Goal: Subscribe to service/newsletter

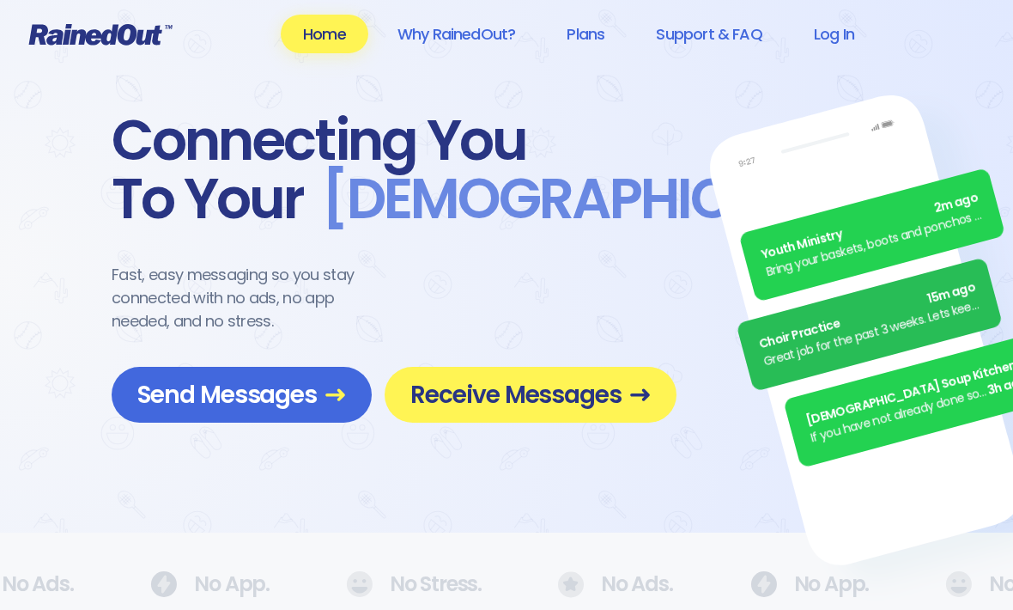
click at [477, 392] on span "Receive Messages" at bounding box center [530, 395] width 240 height 30
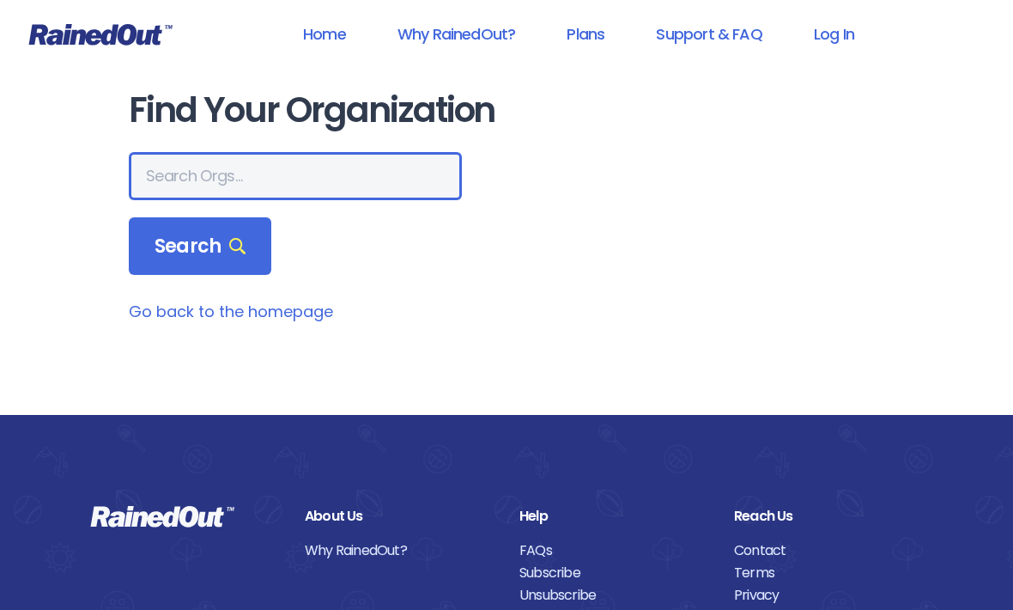
click at [391, 176] on input "text" at bounding box center [295, 176] width 333 height 48
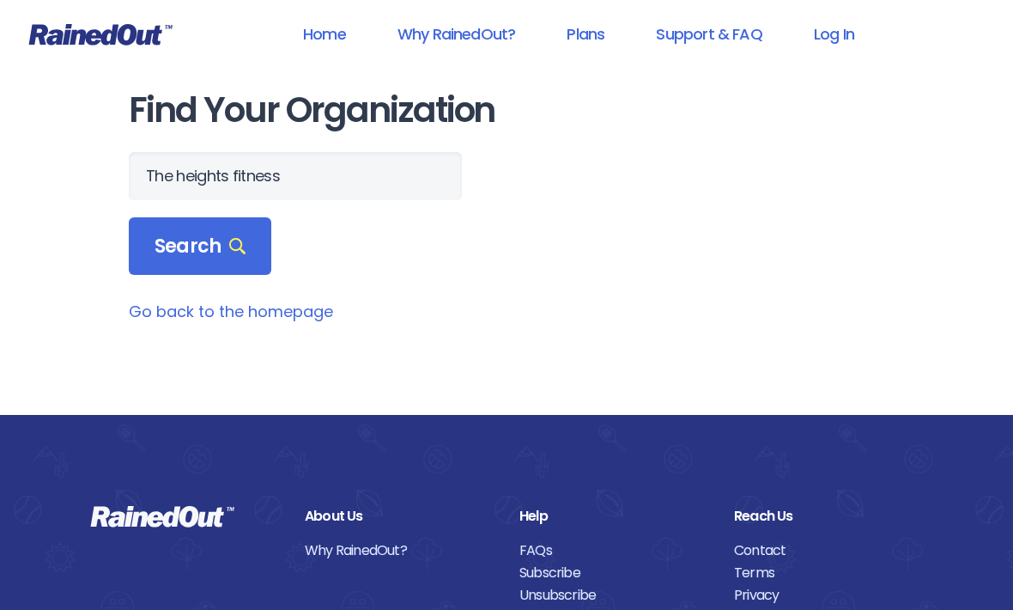
click at [245, 231] on div "Search" at bounding box center [200, 246] width 143 height 58
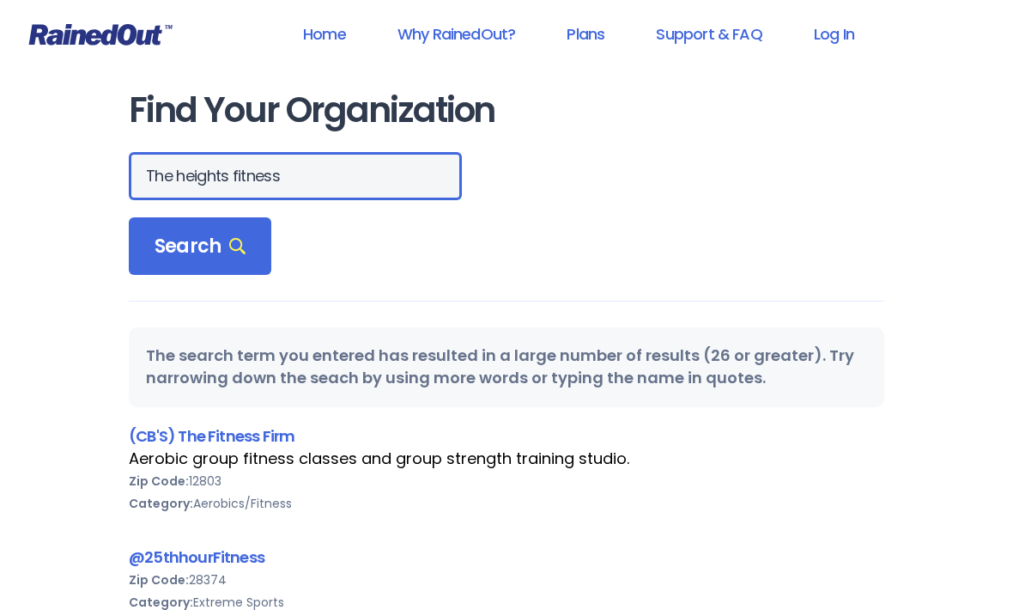
click at [258, 185] on input "The heights fitness" at bounding box center [295, 176] width 333 height 48
click at [230, 173] on input "The heights fitness" at bounding box center [295, 176] width 333 height 48
click at [218, 173] on input "The heights fitness" at bounding box center [295, 176] width 333 height 48
click at [359, 171] on input "The heights fitness" at bounding box center [295, 176] width 333 height 48
click at [330, 169] on input "The heights fitness" at bounding box center [295, 176] width 333 height 48
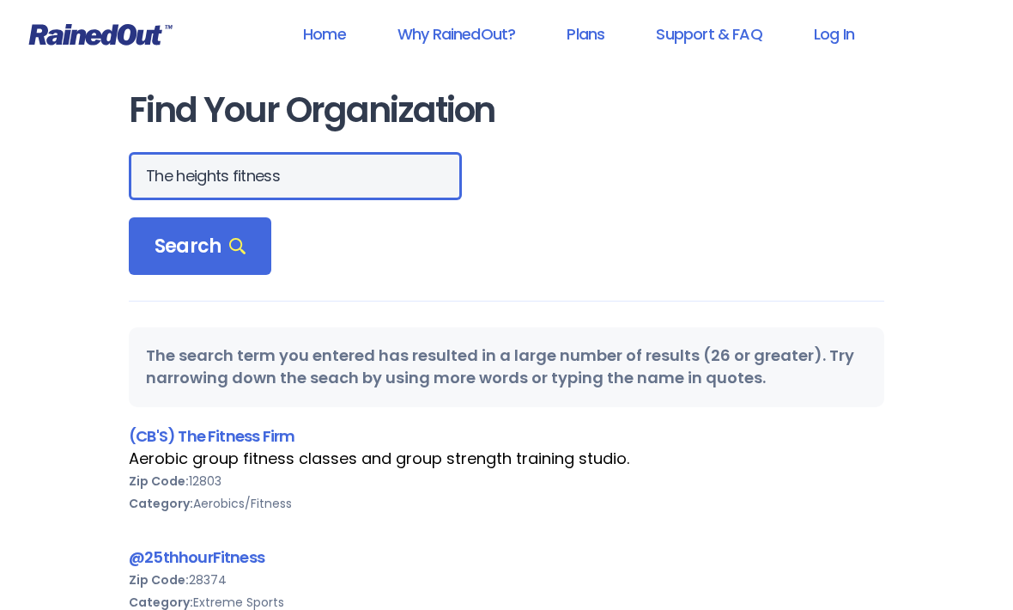
click at [232, 178] on input "The heights fitness" at bounding box center [295, 176] width 333 height 48
type input "The heights group fitness"
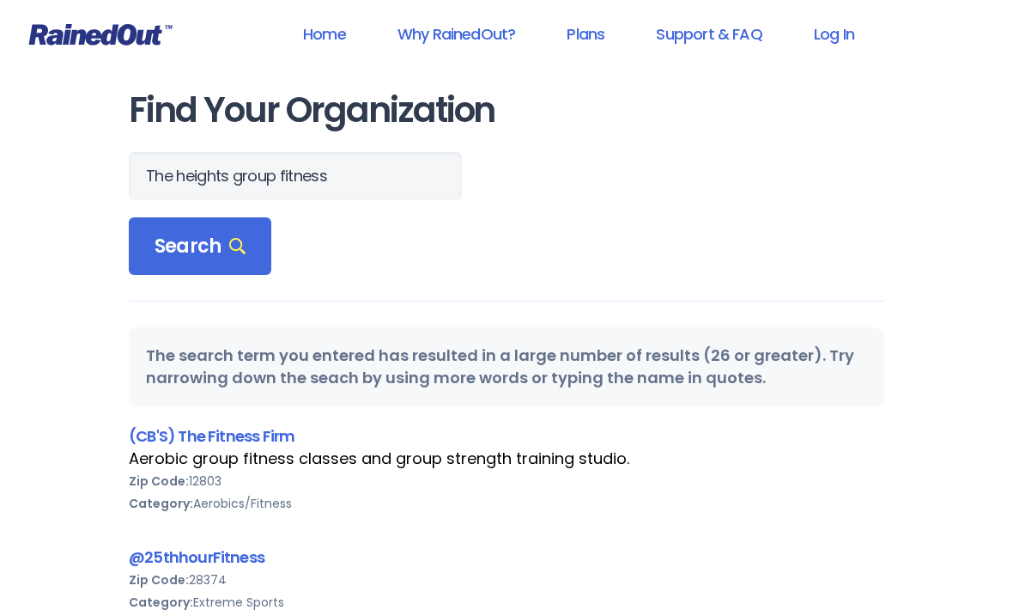
click at [240, 229] on div "Search" at bounding box center [200, 246] width 143 height 58
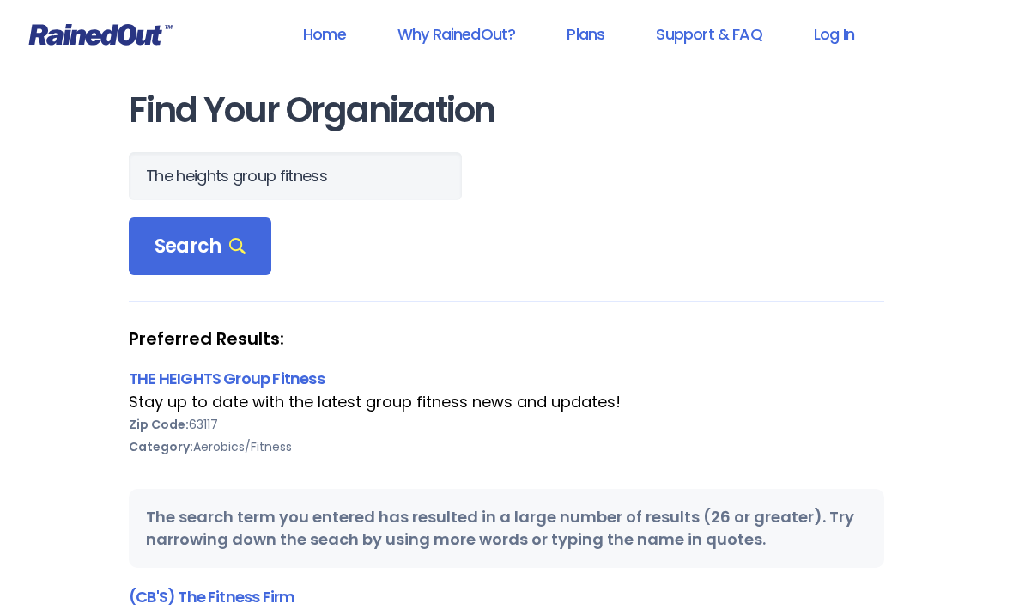
click at [231, 264] on div "Search" at bounding box center [200, 246] width 143 height 58
click at [301, 387] on link "THE HEIGHTS Group Fitness" at bounding box center [227, 378] width 196 height 21
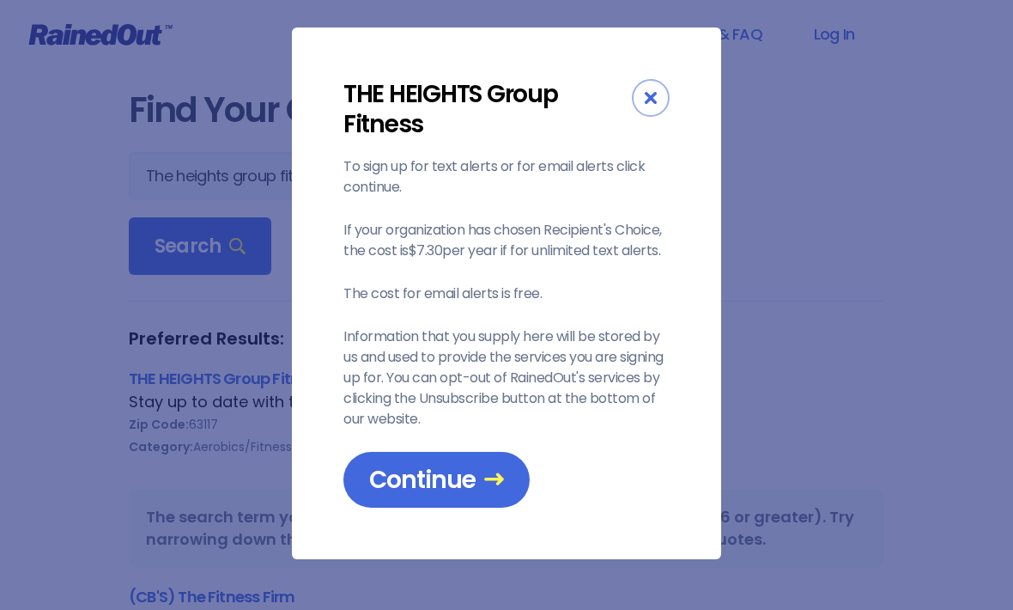
click at [477, 483] on span "Continue" at bounding box center [436, 480] width 135 height 30
